Goal: Task Accomplishment & Management: Manage account settings

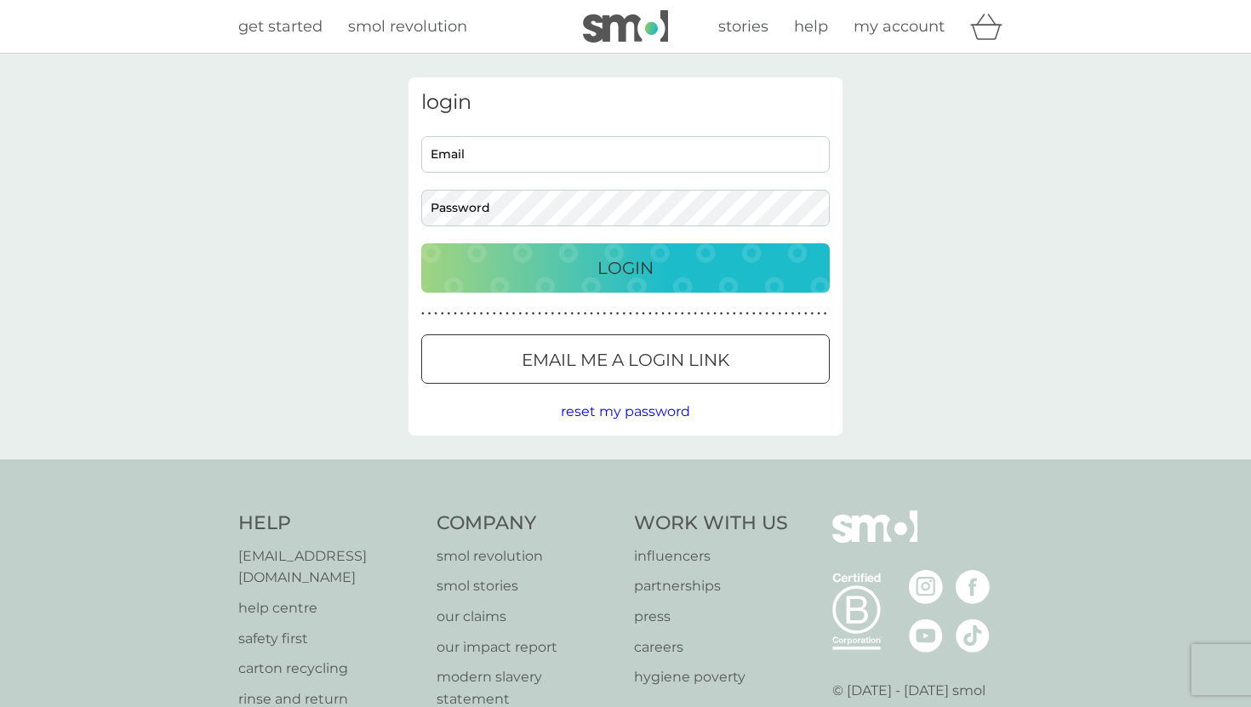
type input "[EMAIL_ADDRESS][DOMAIN_NAME]"
click at [678, 282] on button "Login" at bounding box center [625, 267] width 409 height 49
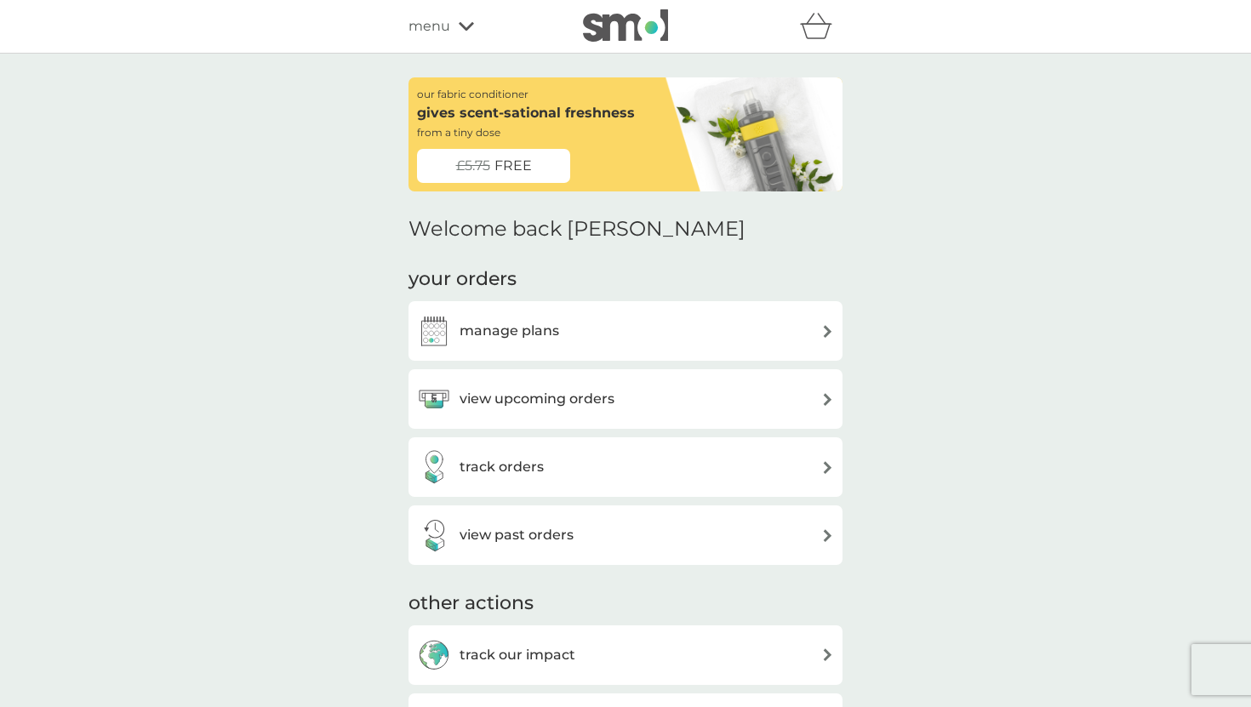
click at [661, 337] on div "manage plans" at bounding box center [625, 331] width 417 height 34
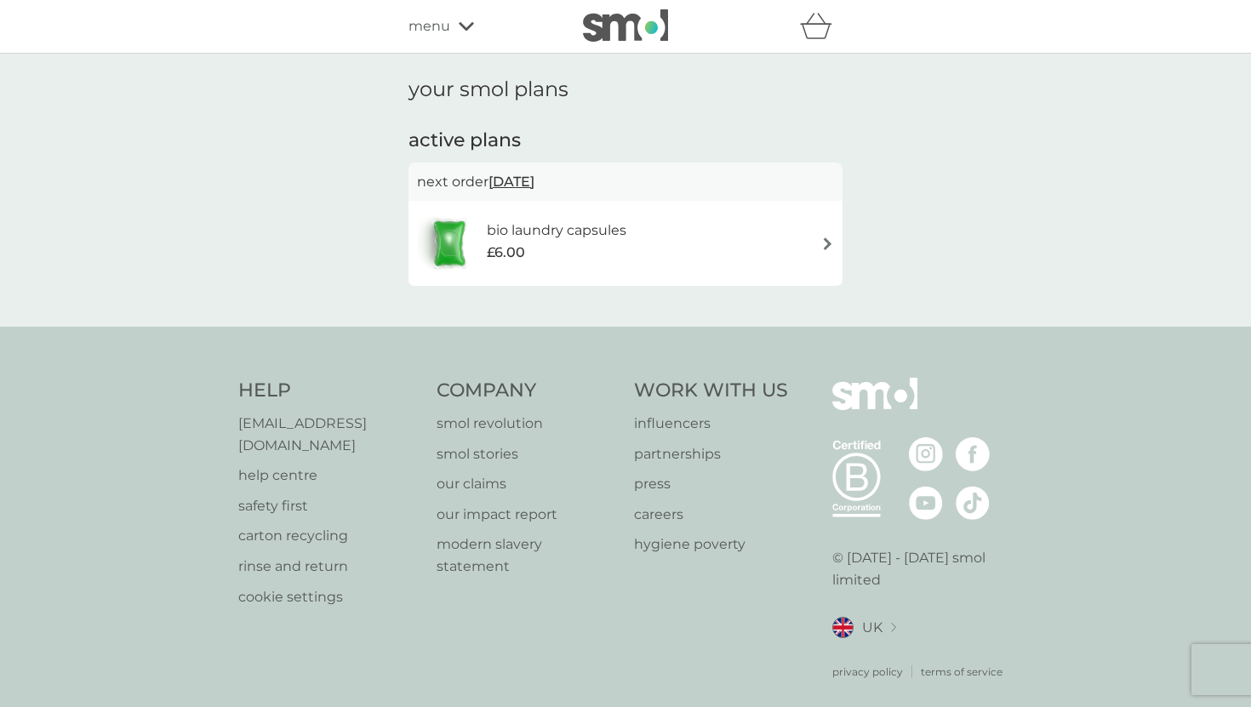
click at [760, 237] on div "bio laundry capsules £6.00" at bounding box center [625, 244] width 417 height 60
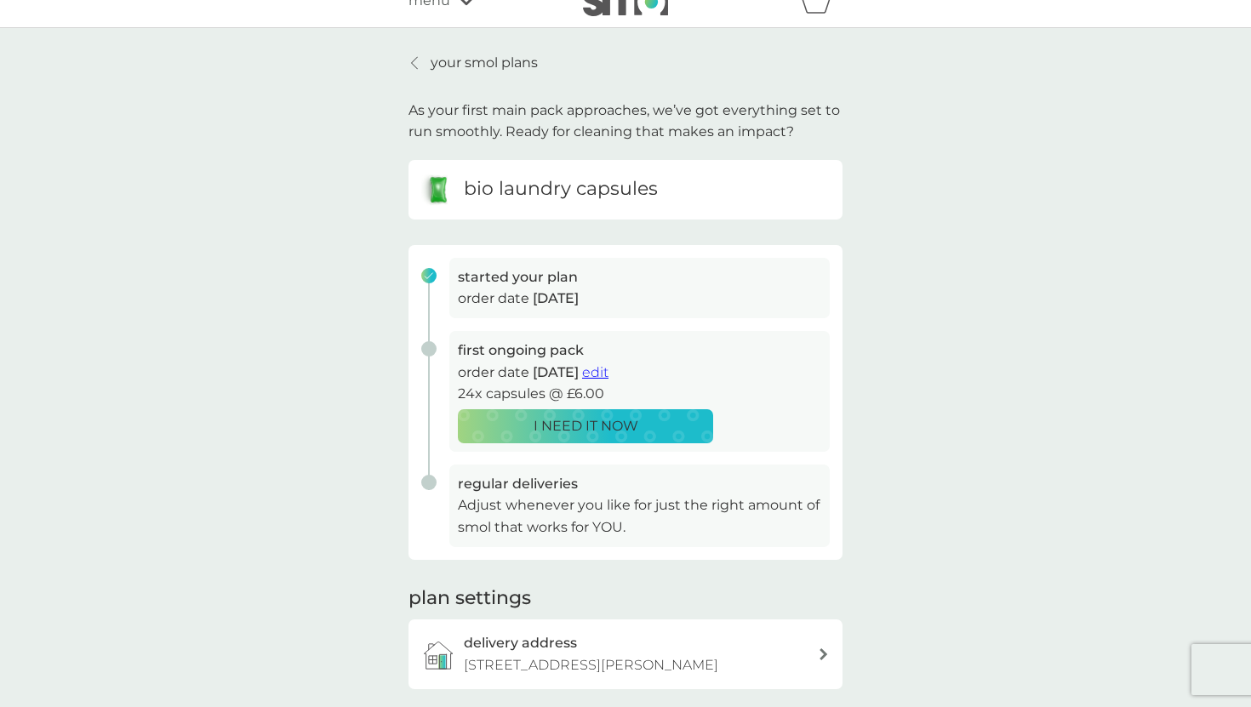
scroll to position [11, 0]
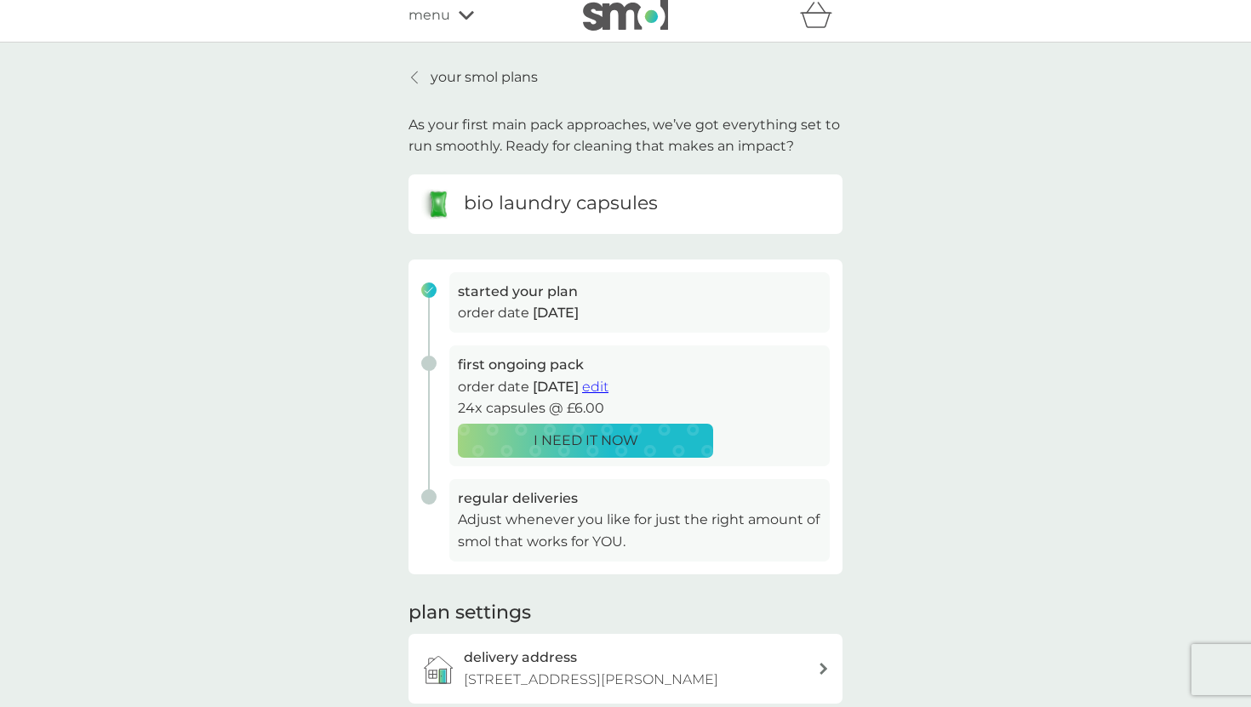
click at [487, 83] on p "your smol plans" at bounding box center [484, 77] width 107 height 22
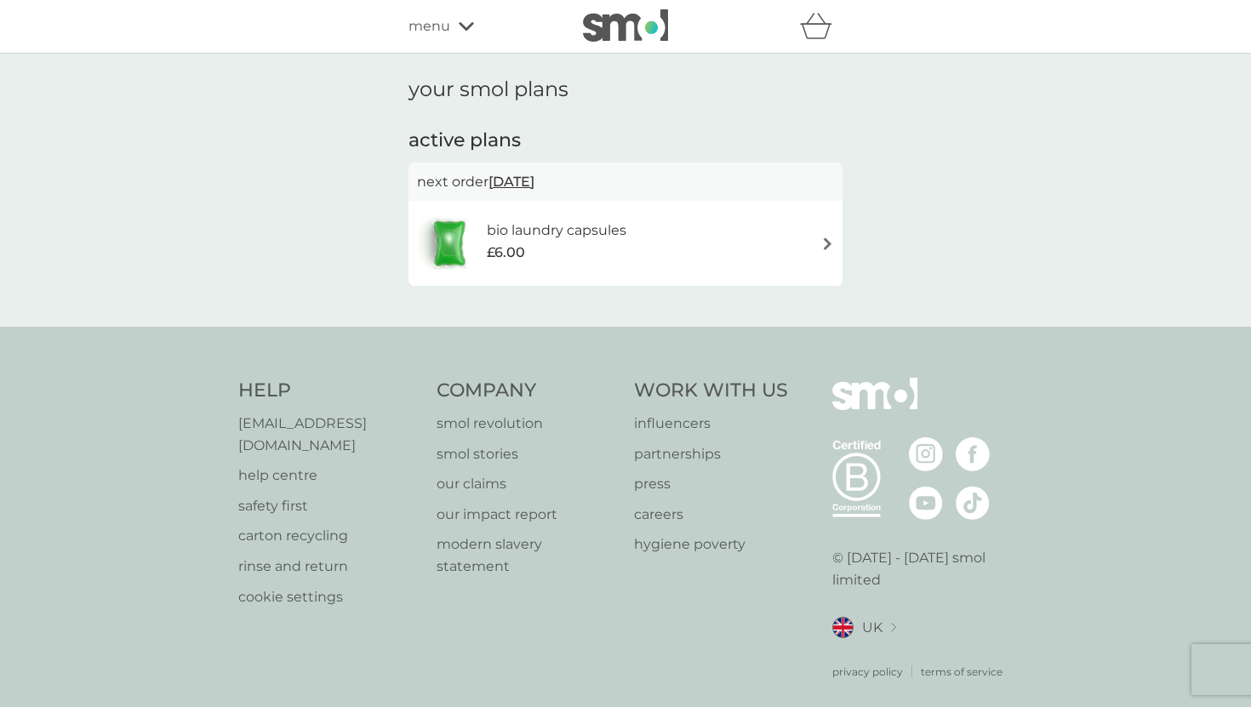
click at [463, 33] on div "menu" at bounding box center [481, 26] width 145 height 22
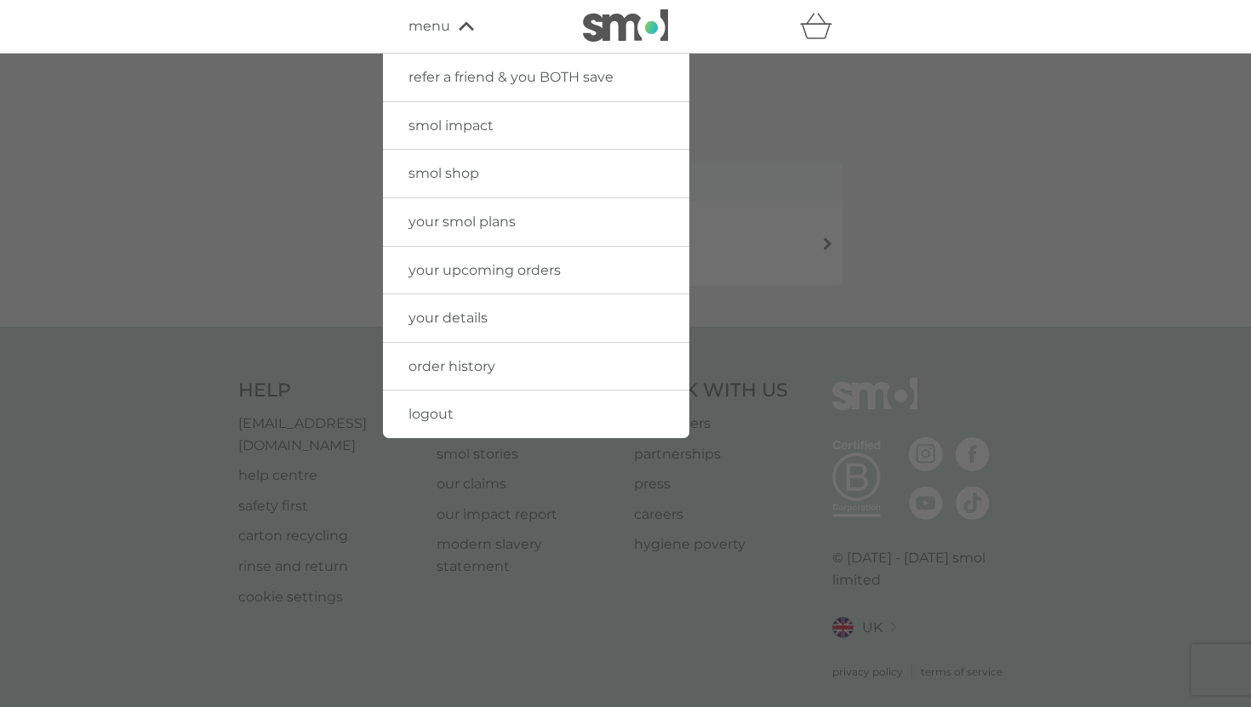
click at [495, 225] on span "your smol plans" at bounding box center [462, 222] width 107 height 16
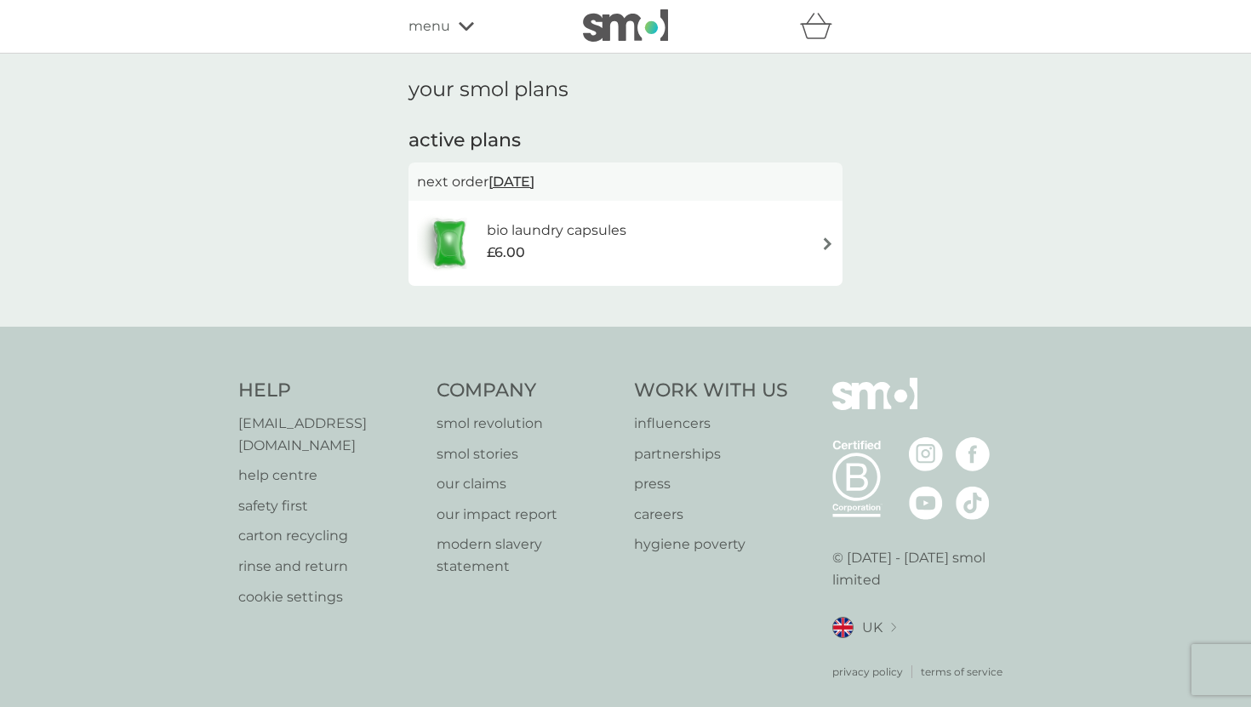
click at [459, 31] on div "menu" at bounding box center [481, 26] width 145 height 22
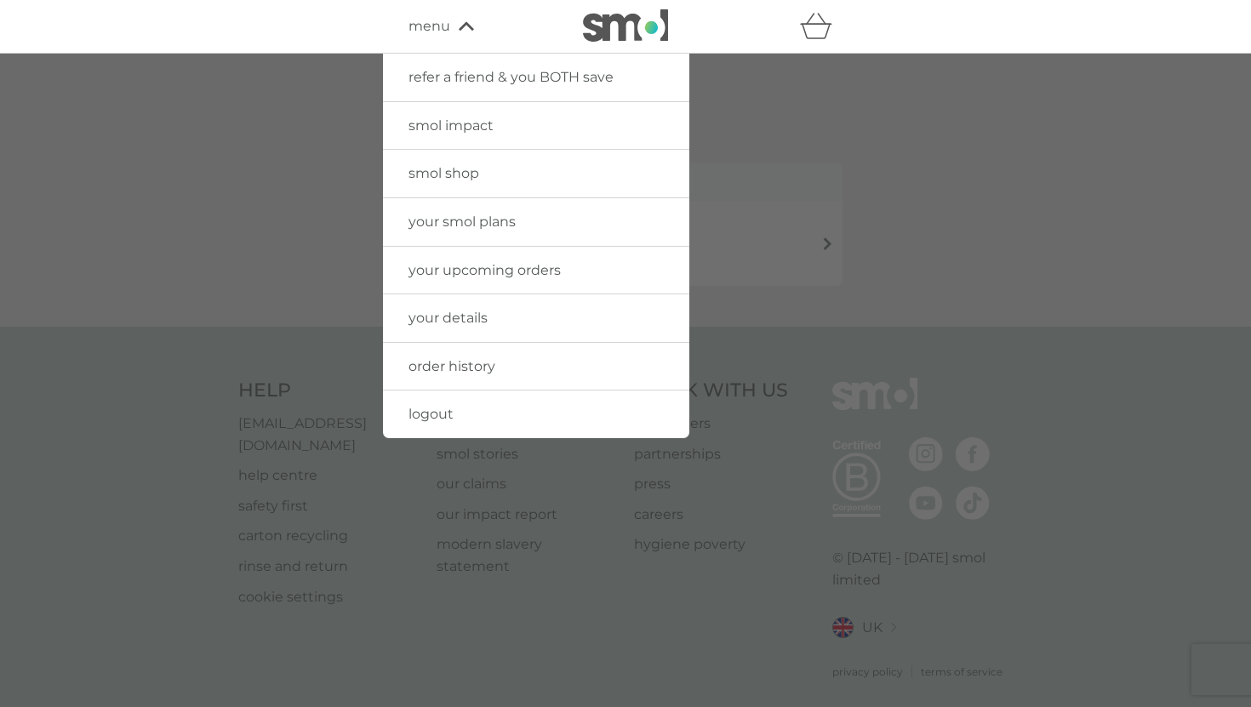
click at [458, 220] on span "your smol plans" at bounding box center [462, 222] width 107 height 16
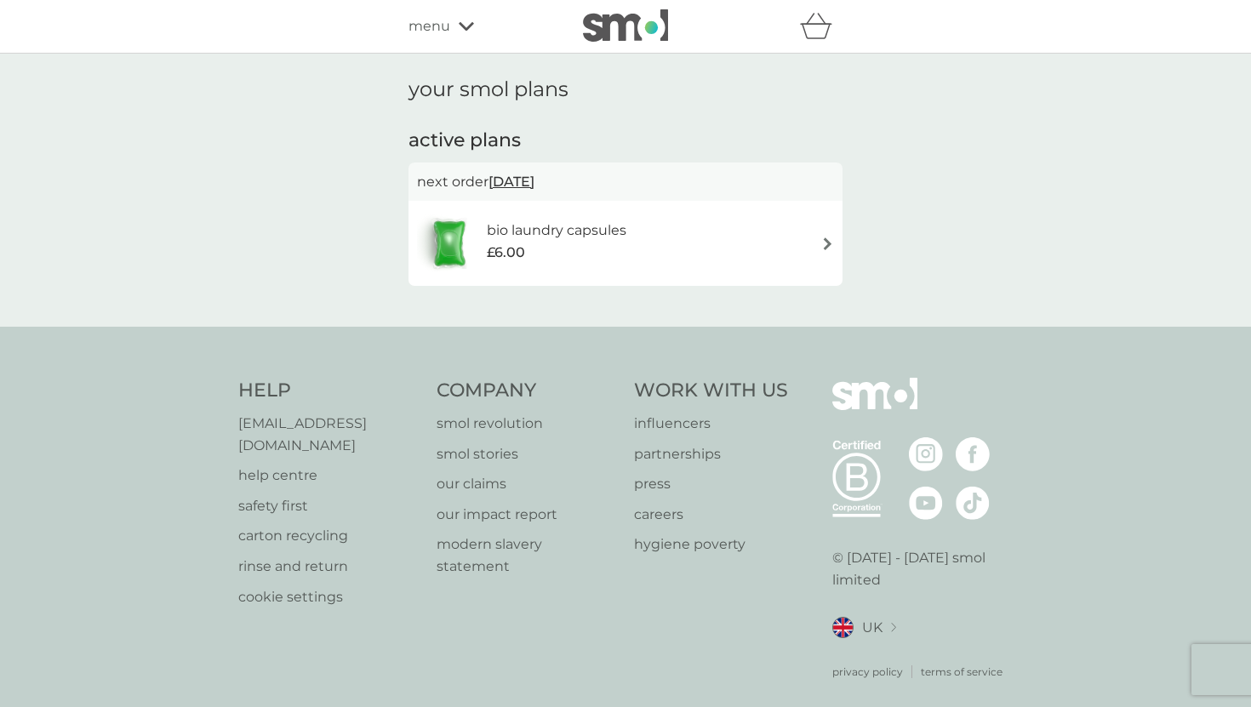
click at [452, 20] on div "menu" at bounding box center [481, 26] width 145 height 22
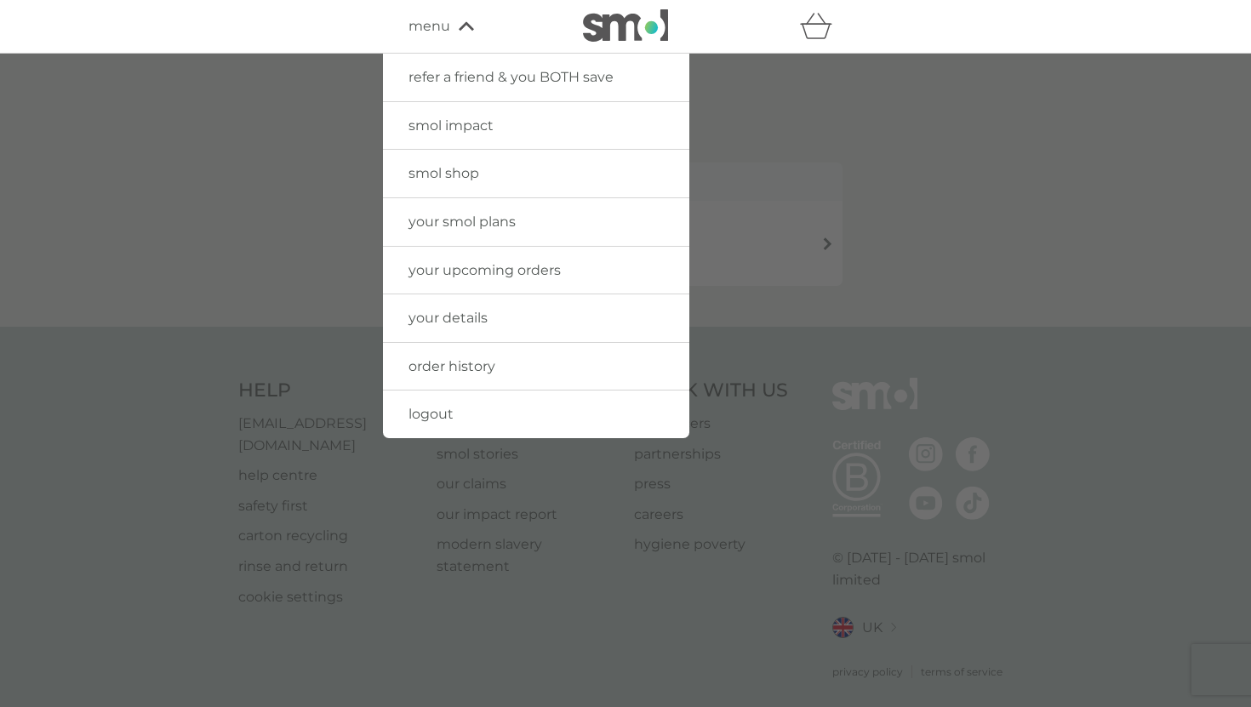
click at [449, 374] on span "order history" at bounding box center [452, 366] width 87 height 16
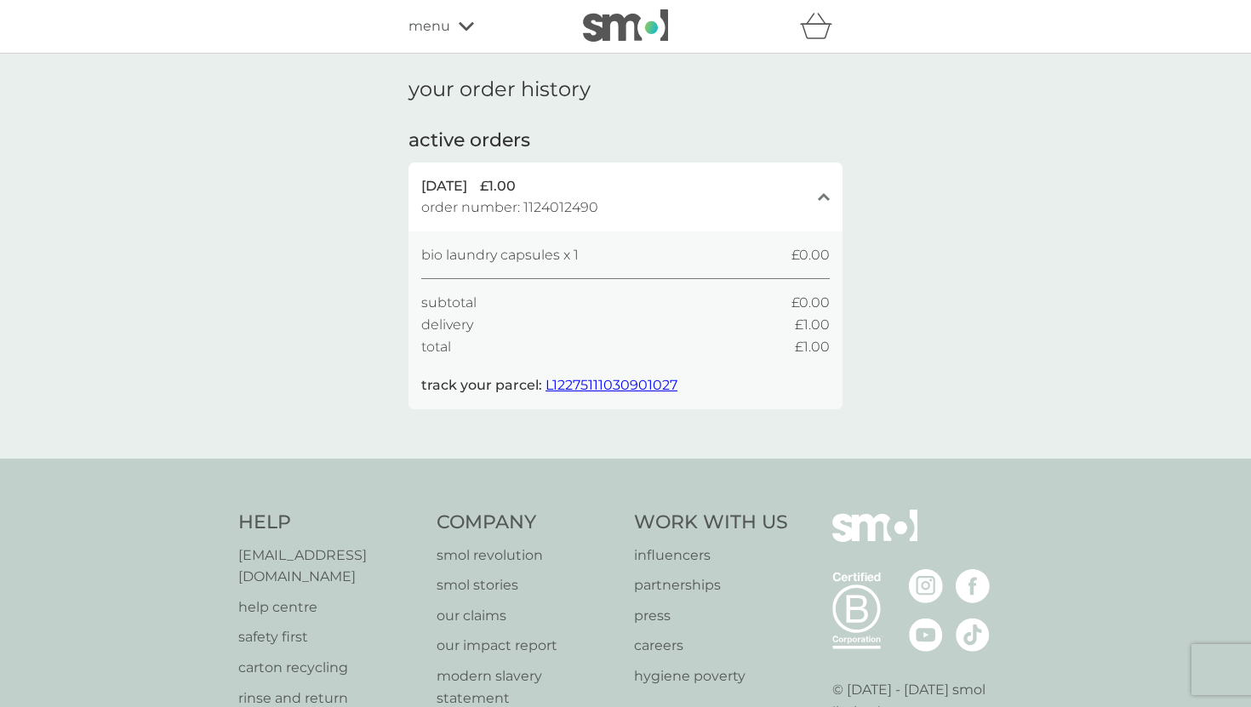
click at [454, 20] on div "menu" at bounding box center [481, 26] width 145 height 22
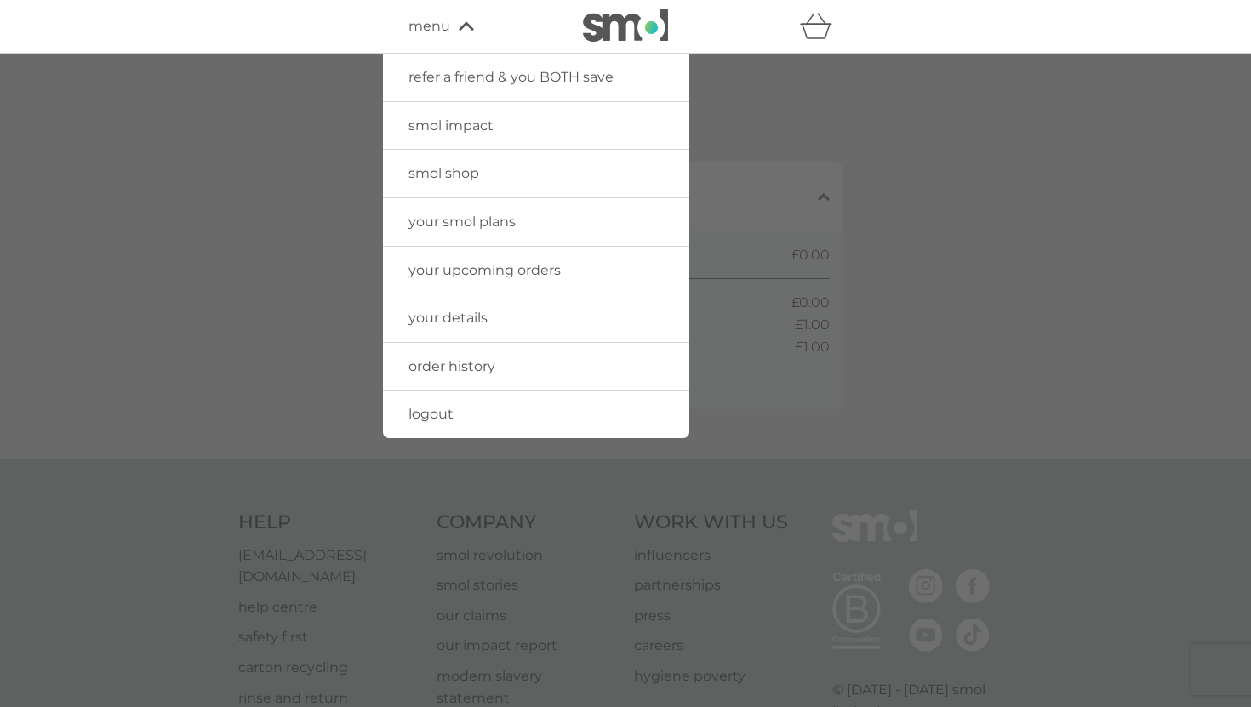
click at [651, 31] on img at bounding box center [625, 25] width 85 height 32
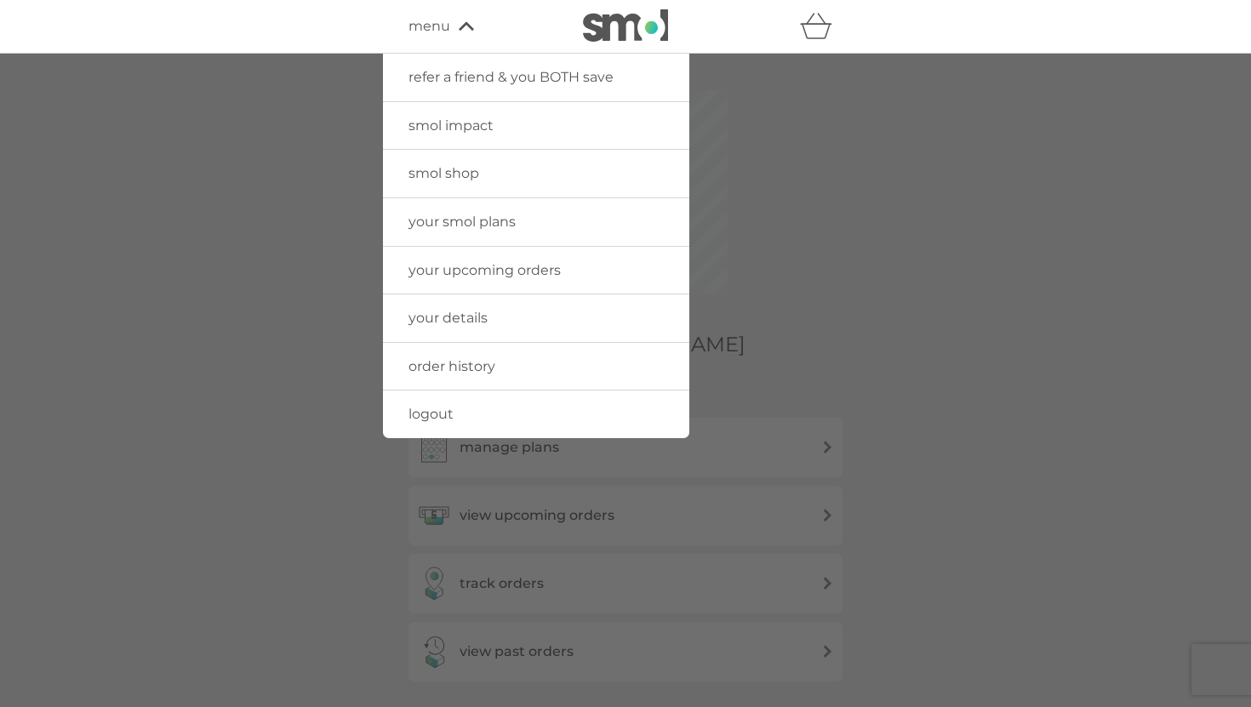
click at [325, 452] on div at bounding box center [625, 407] width 1251 height 707
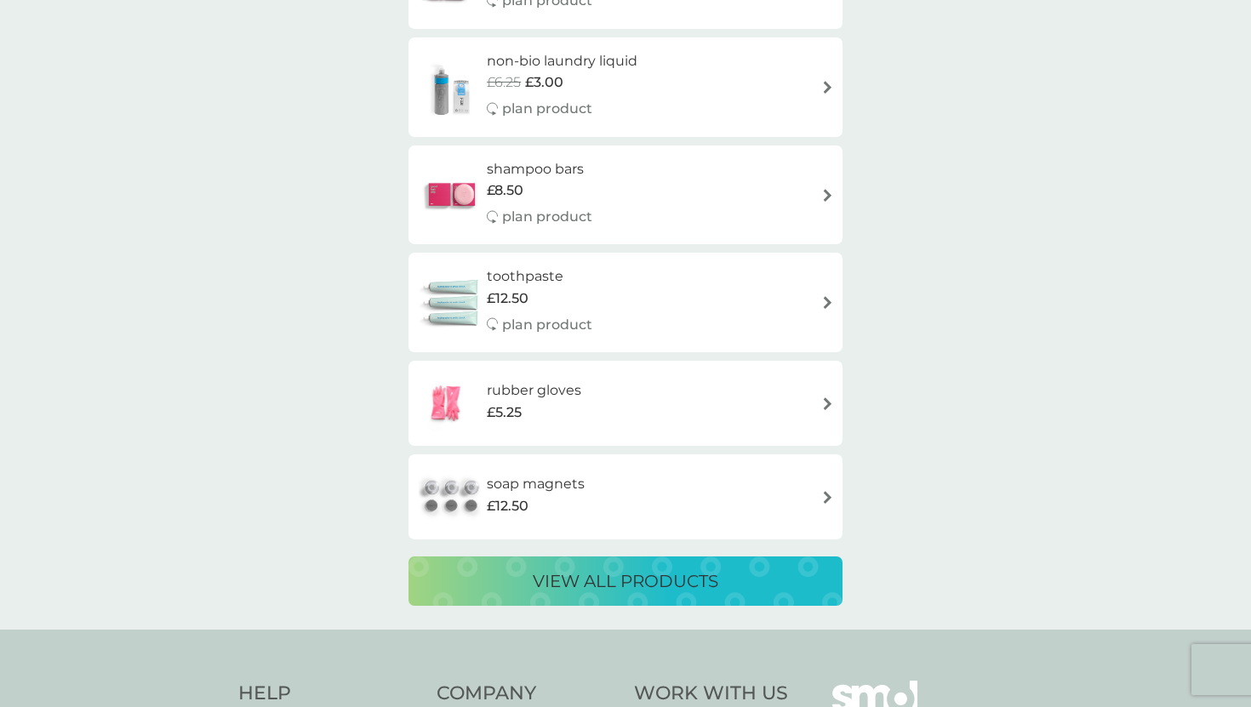
scroll to position [3271, 0]
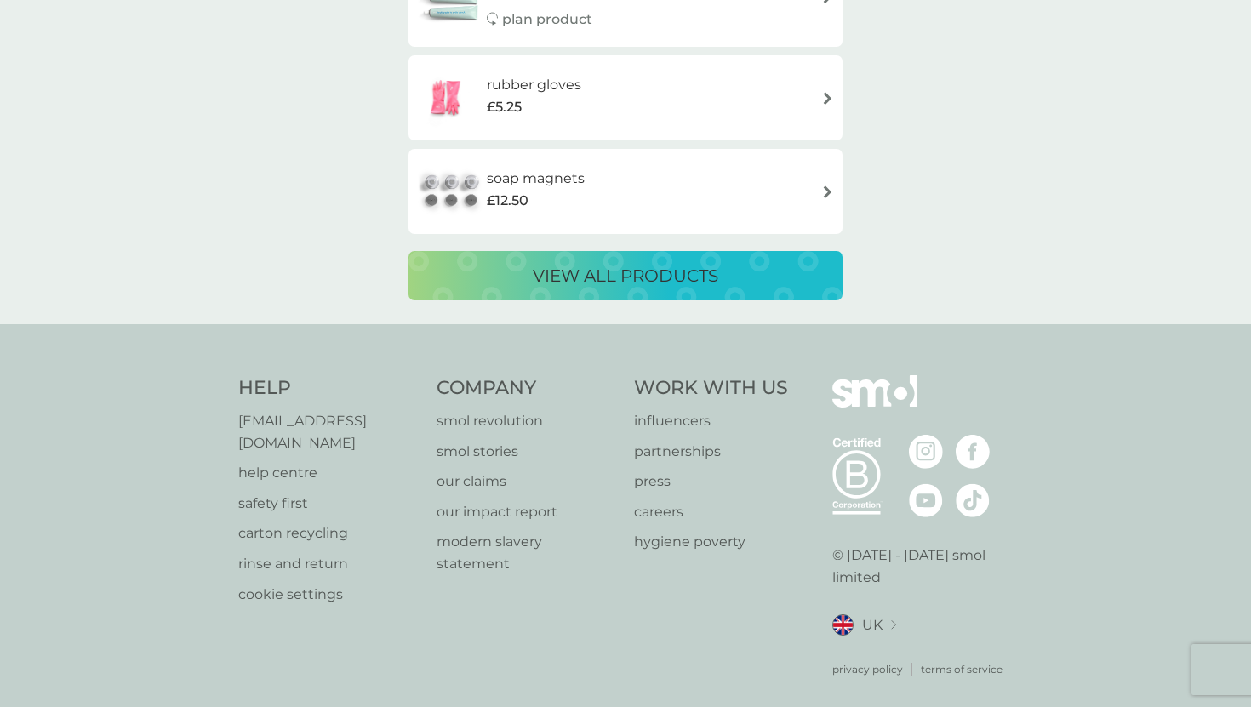
click at [362, 408] on div "Help [EMAIL_ADDRESS][DOMAIN_NAME] help centre safety first carton recycling rin…" at bounding box center [328, 490] width 181 height 230
click at [358, 421] on p "[EMAIL_ADDRESS][DOMAIN_NAME]" at bounding box center [328, 431] width 181 height 43
